Goal: Find specific page/section: Find specific page/section

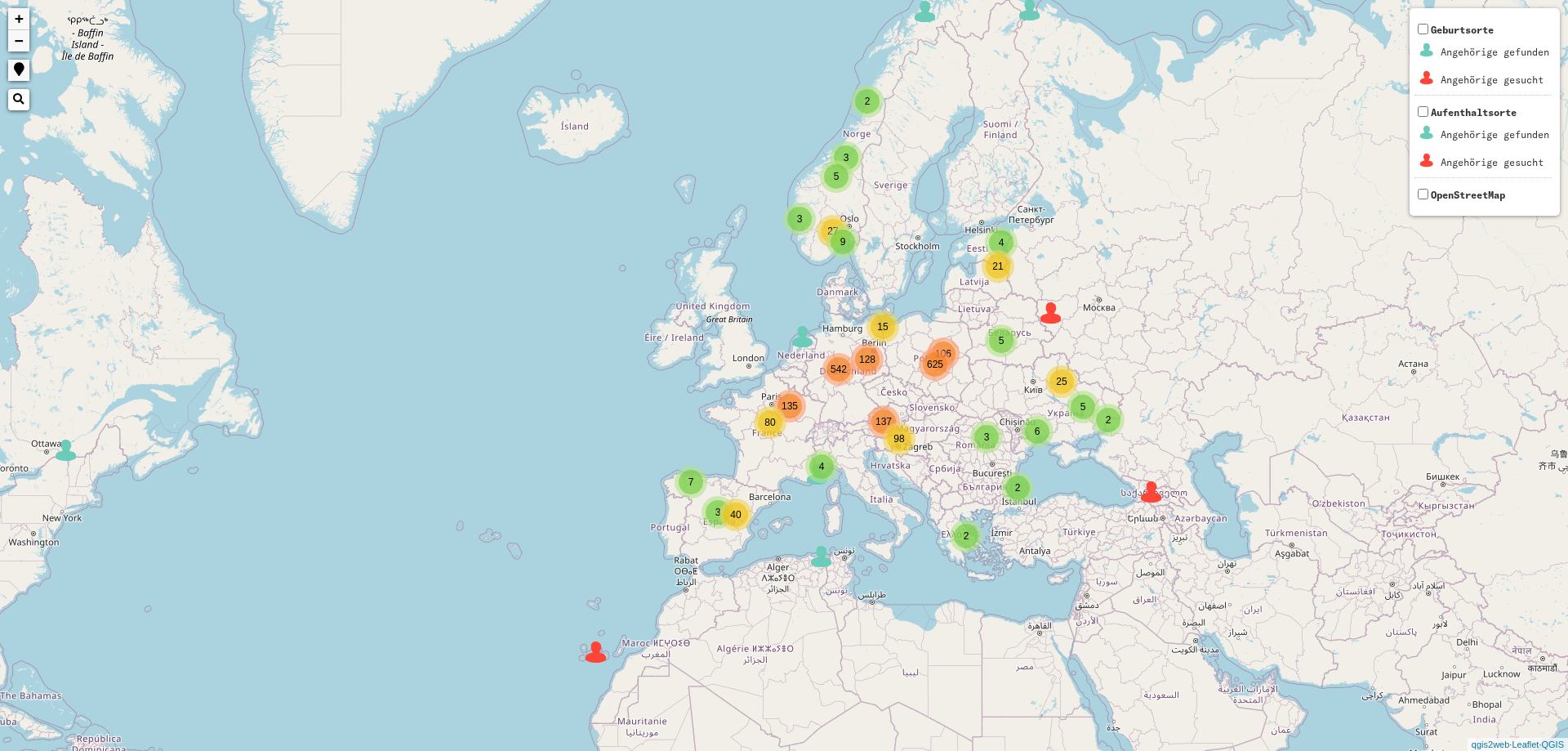
click at [821, 469] on span "4" at bounding box center [823, 466] width 6 height 11
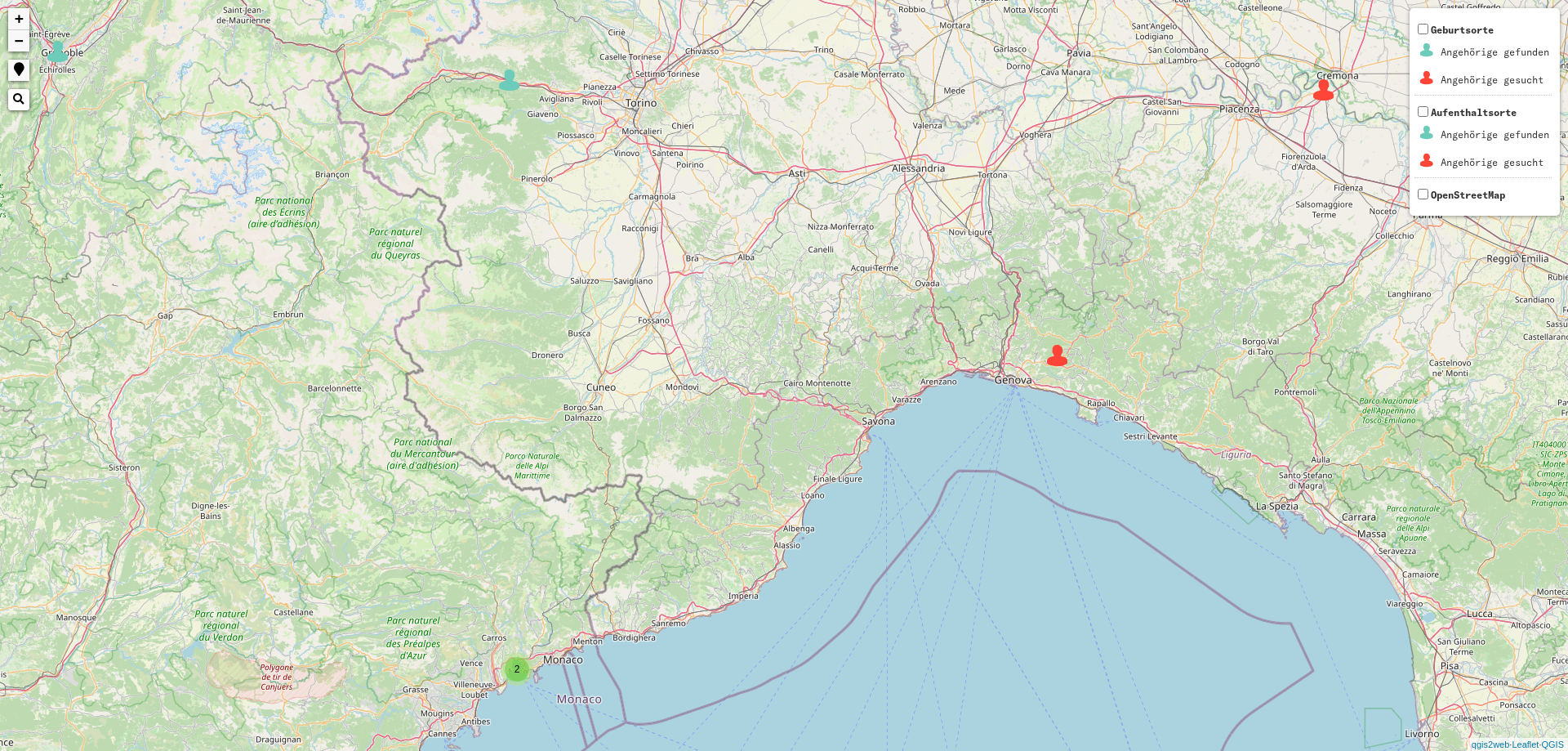
click at [1325, 100] on img at bounding box center [1324, 90] width 24 height 24
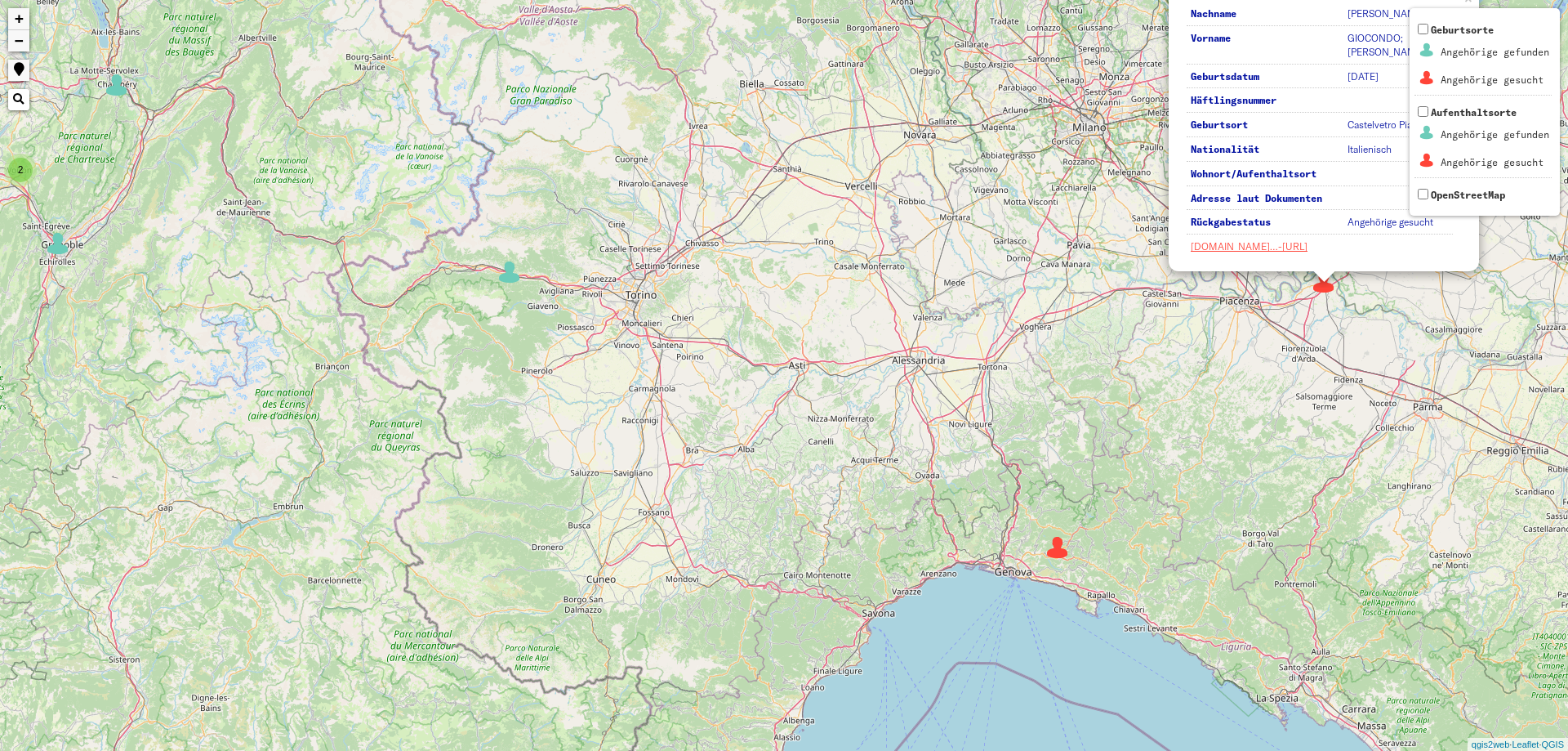
click at [1056, 550] on img at bounding box center [1058, 547] width 24 height 24
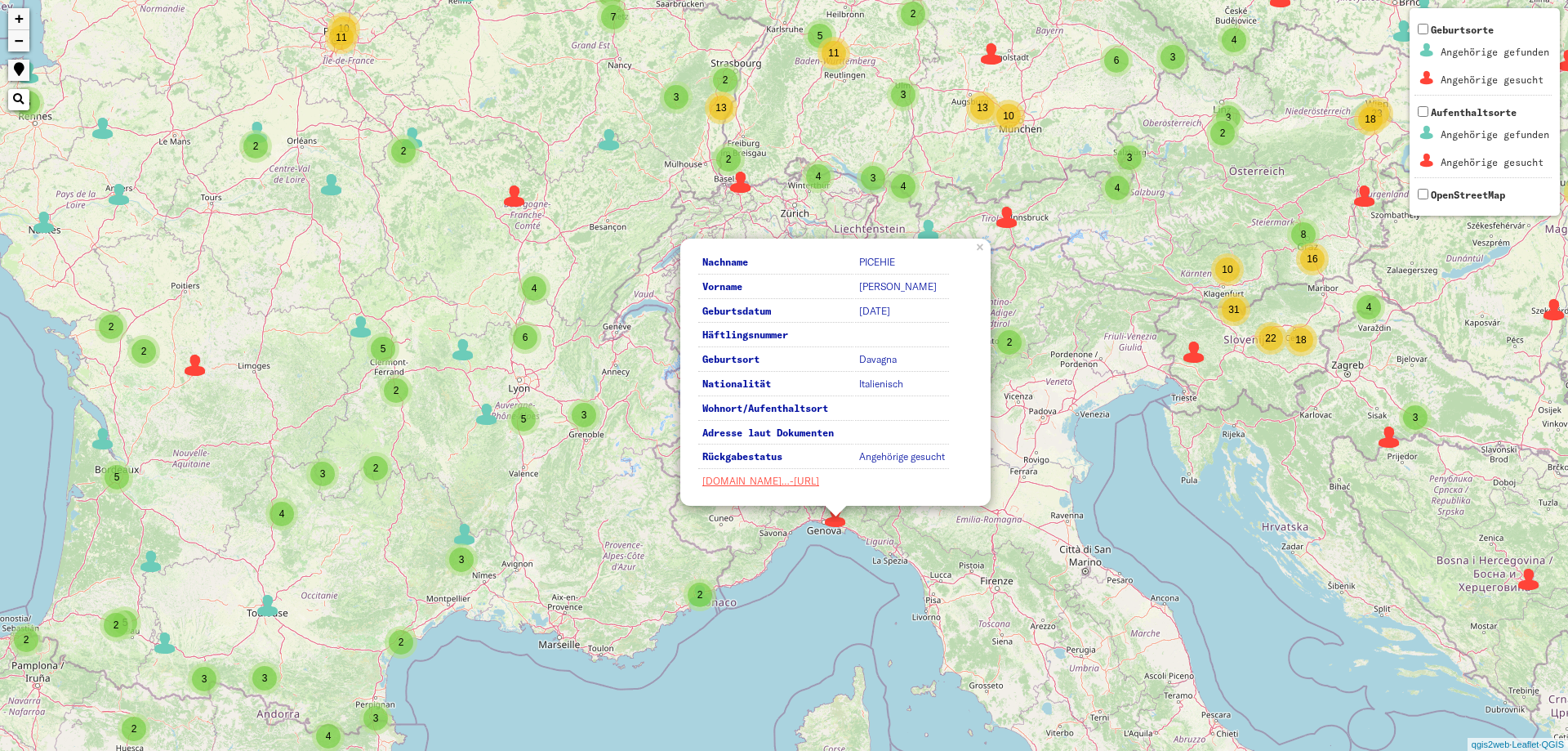
click at [705, 598] on div "2" at bounding box center [700, 595] width 24 height 24
